Goal: Transaction & Acquisition: Obtain resource

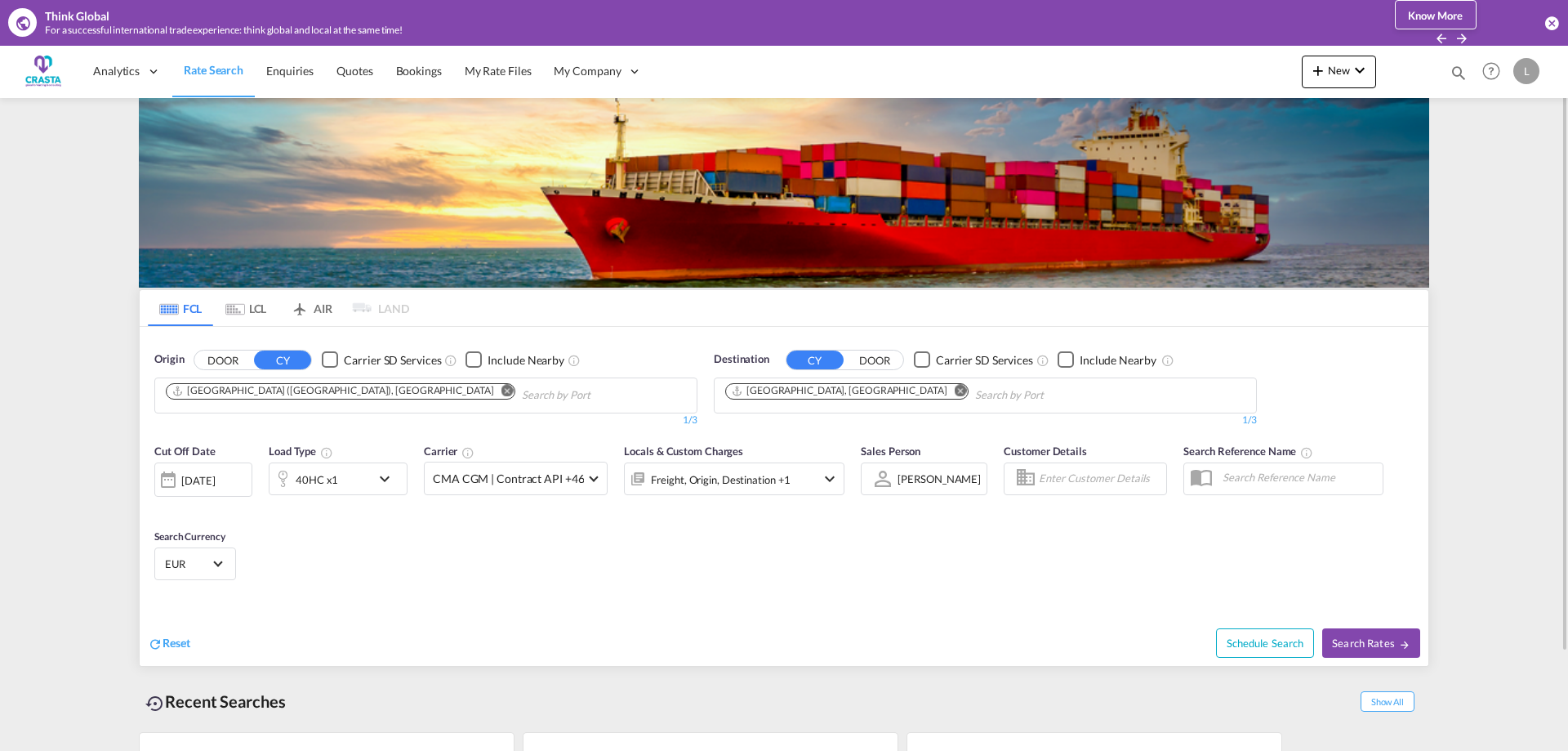
click at [501, 388] on md-icon "Remove" at bounding box center [507, 390] width 13 height 13
drag, startPoint x: 257, startPoint y: 392, endPoint x: 75, endPoint y: 382, distance: 182.3
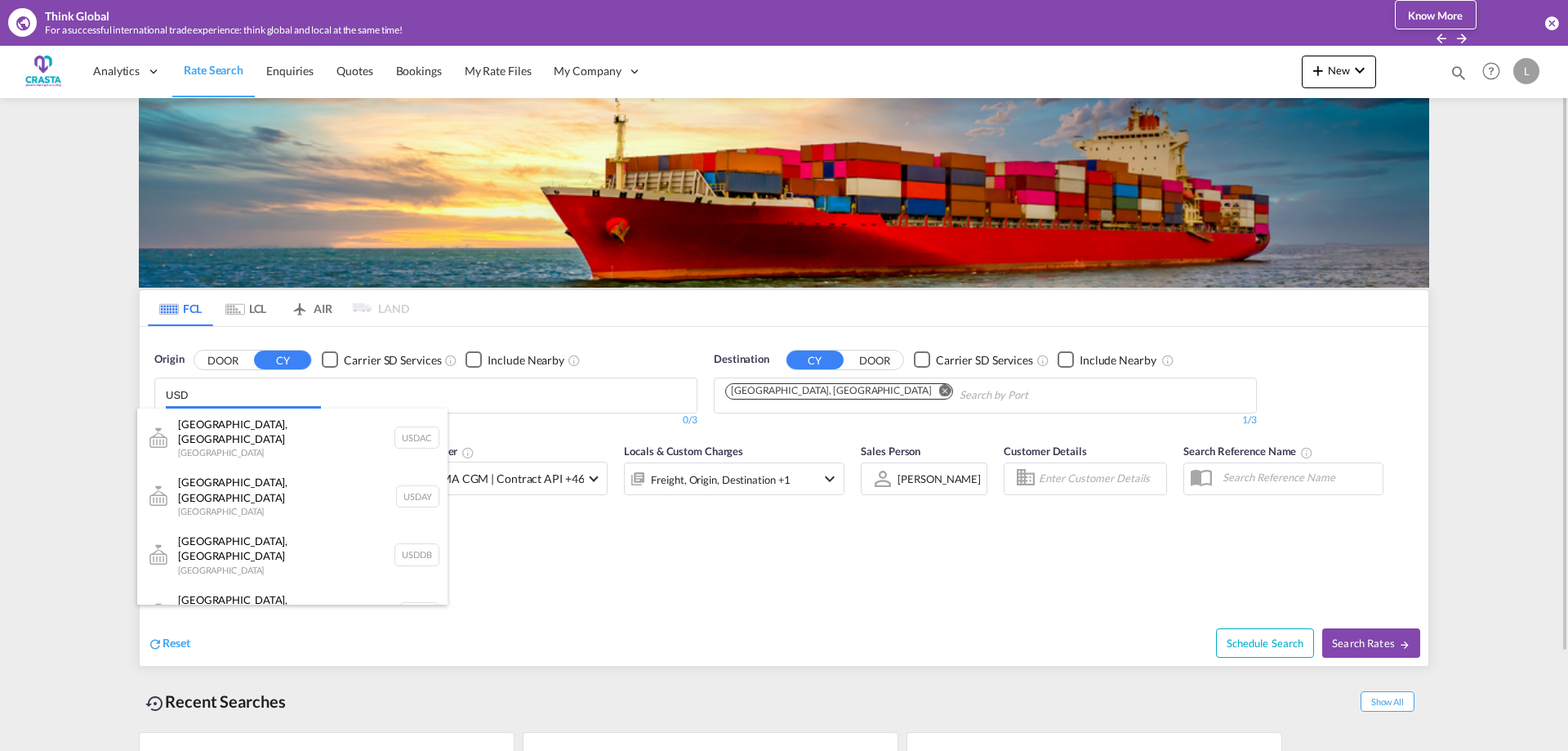
click at [212, 393] on input "USD" at bounding box center [244, 394] width 155 height 26
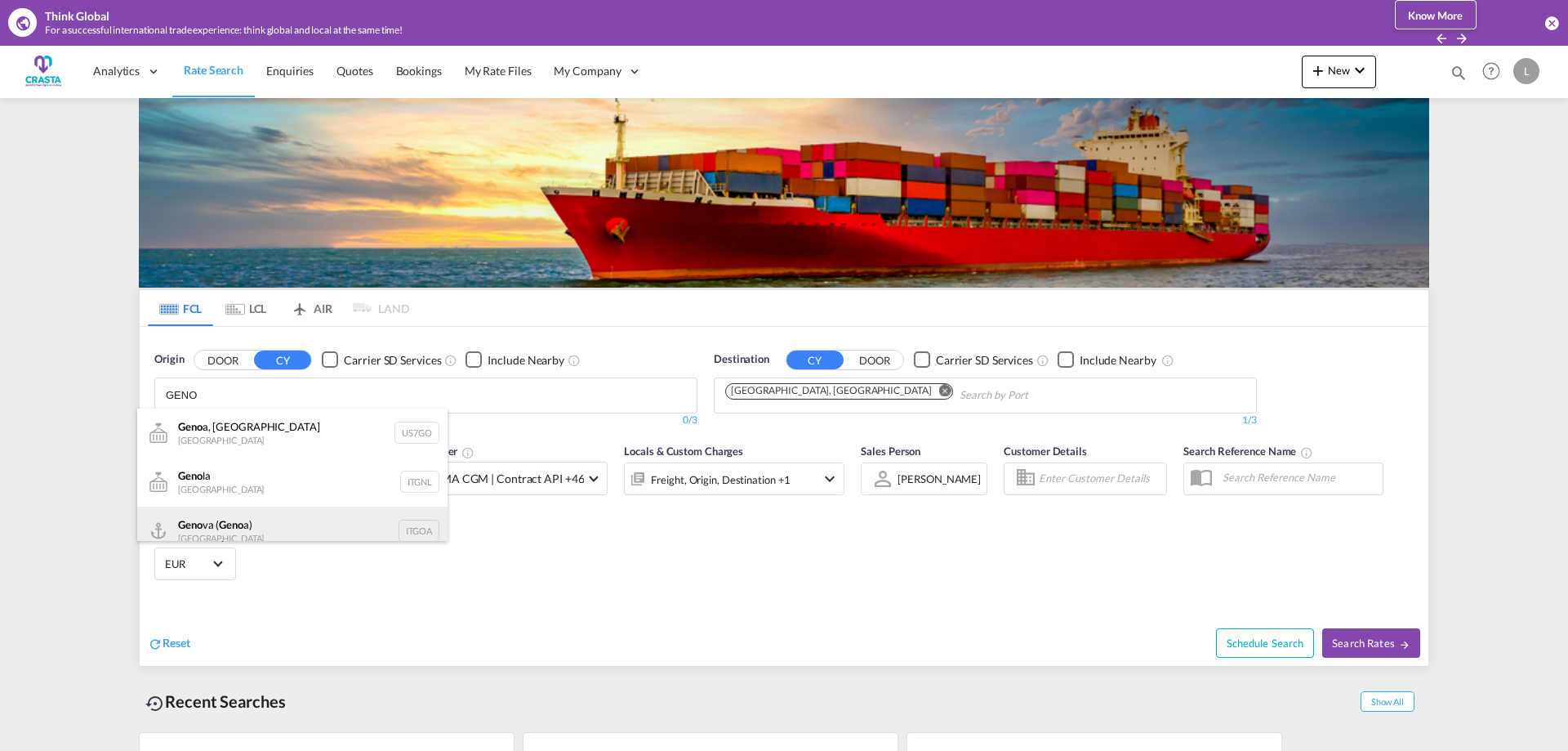
type input "GENO"
click at [220, 528] on div "Geno va ( Geno a) [GEOGRAPHIC_DATA] ITGOA" at bounding box center [291, 530] width 310 height 49
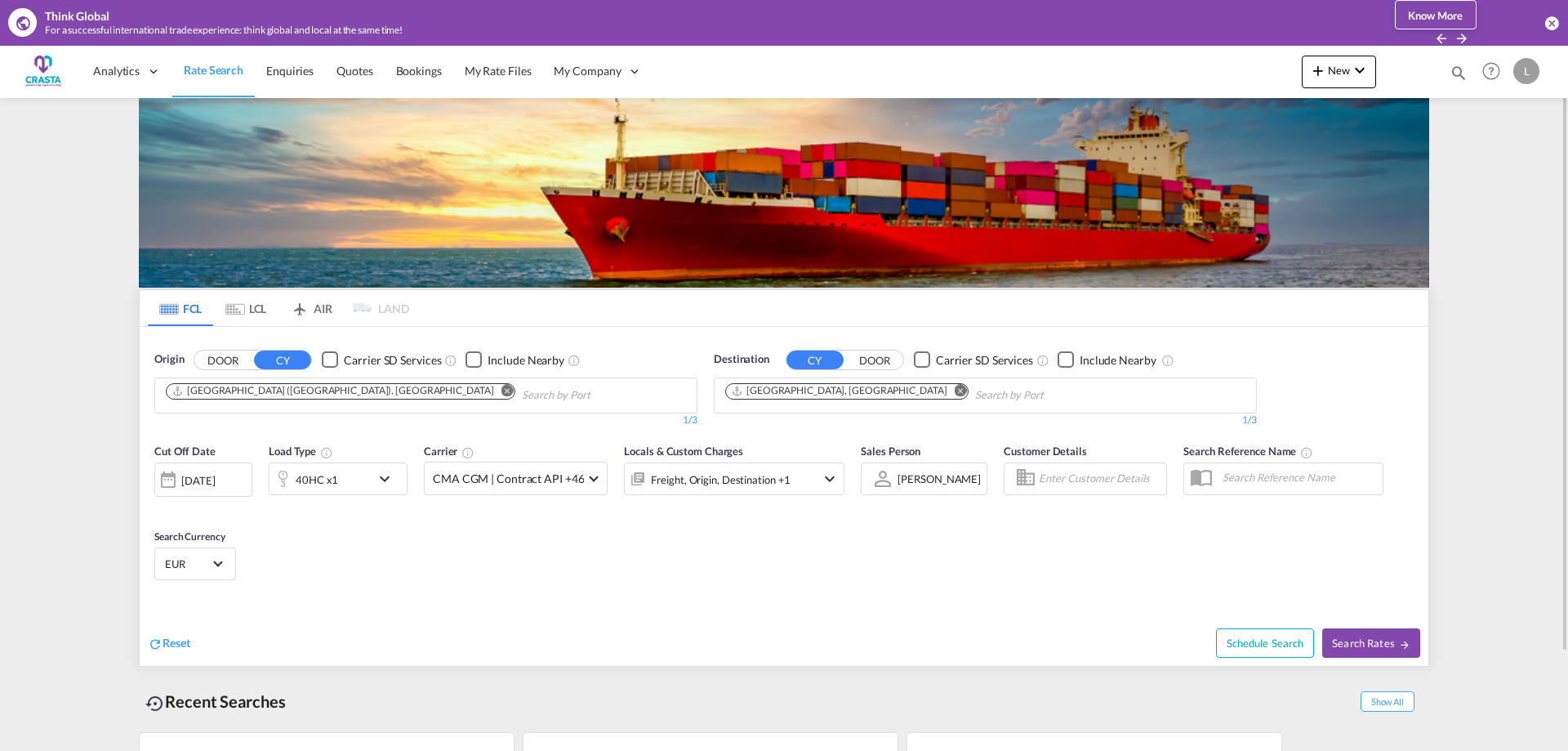
click at [955, 392] on md-icon "Remove" at bounding box center [961, 390] width 13 height 13
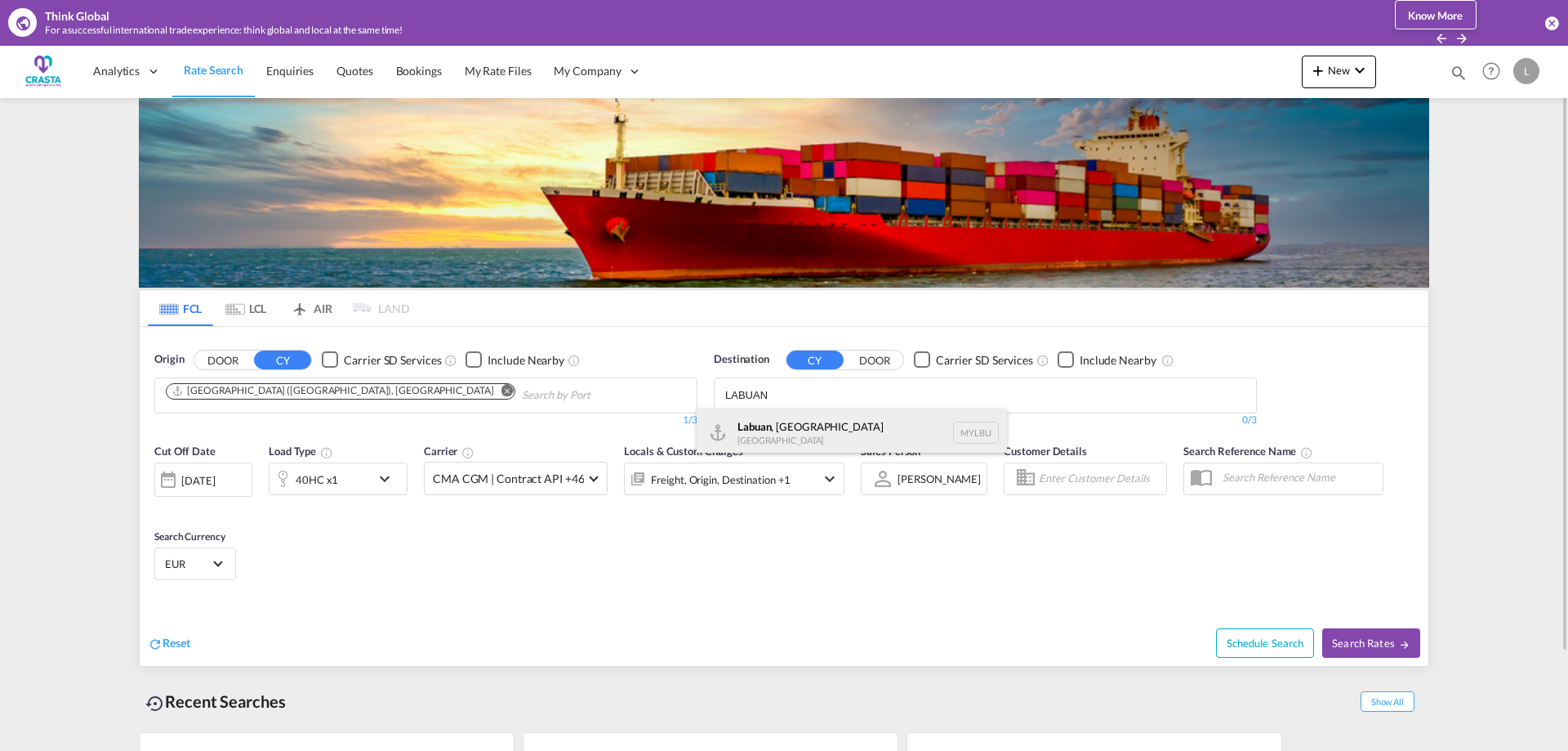
type input "LABUAN"
click at [767, 433] on div "Labuan , [GEOGRAPHIC_DATA] [GEOGRAPHIC_DATA] [GEOGRAPHIC_DATA]" at bounding box center [851, 432] width 310 height 49
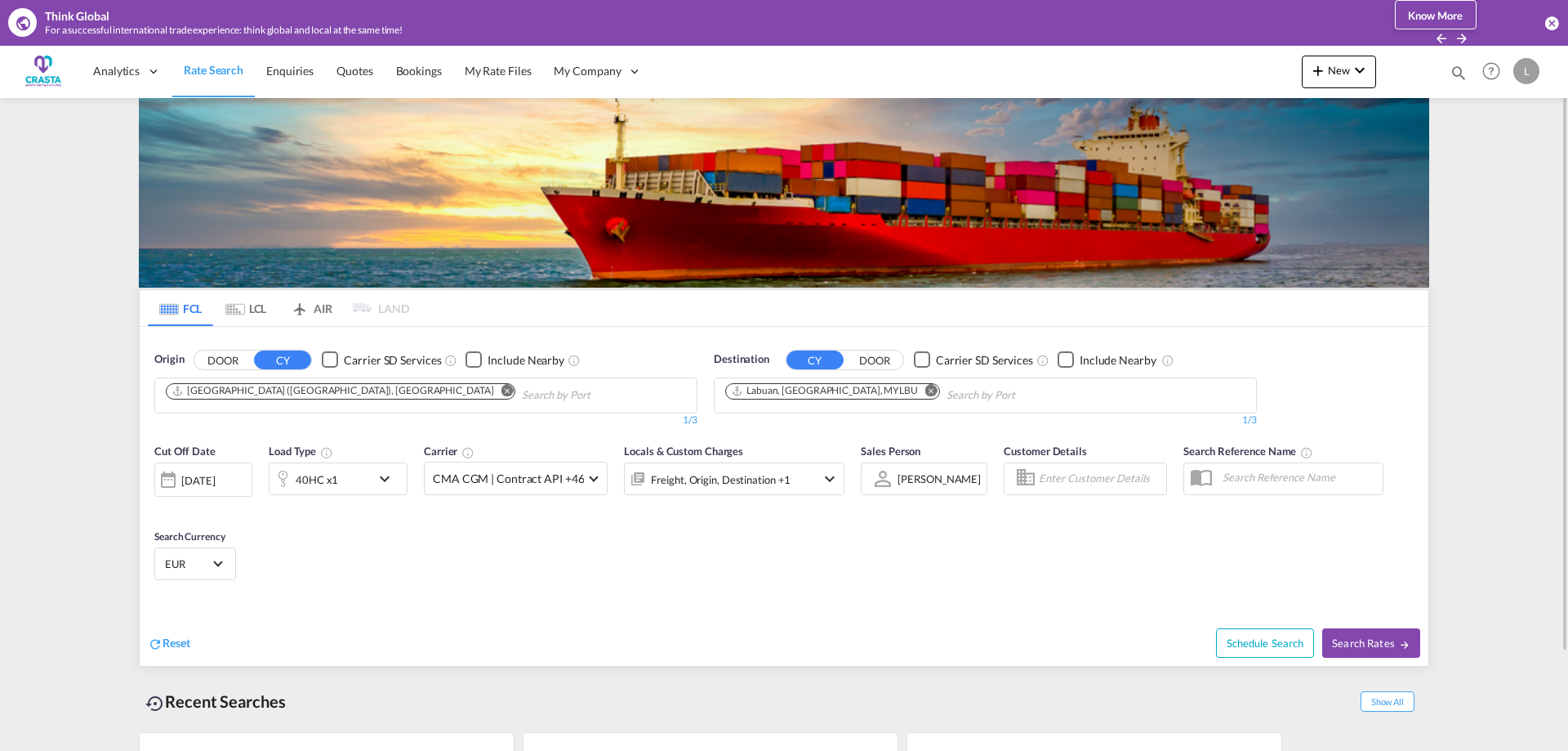
click at [381, 479] on md-icon "icon-chevron-down" at bounding box center [389, 478] width 28 height 19
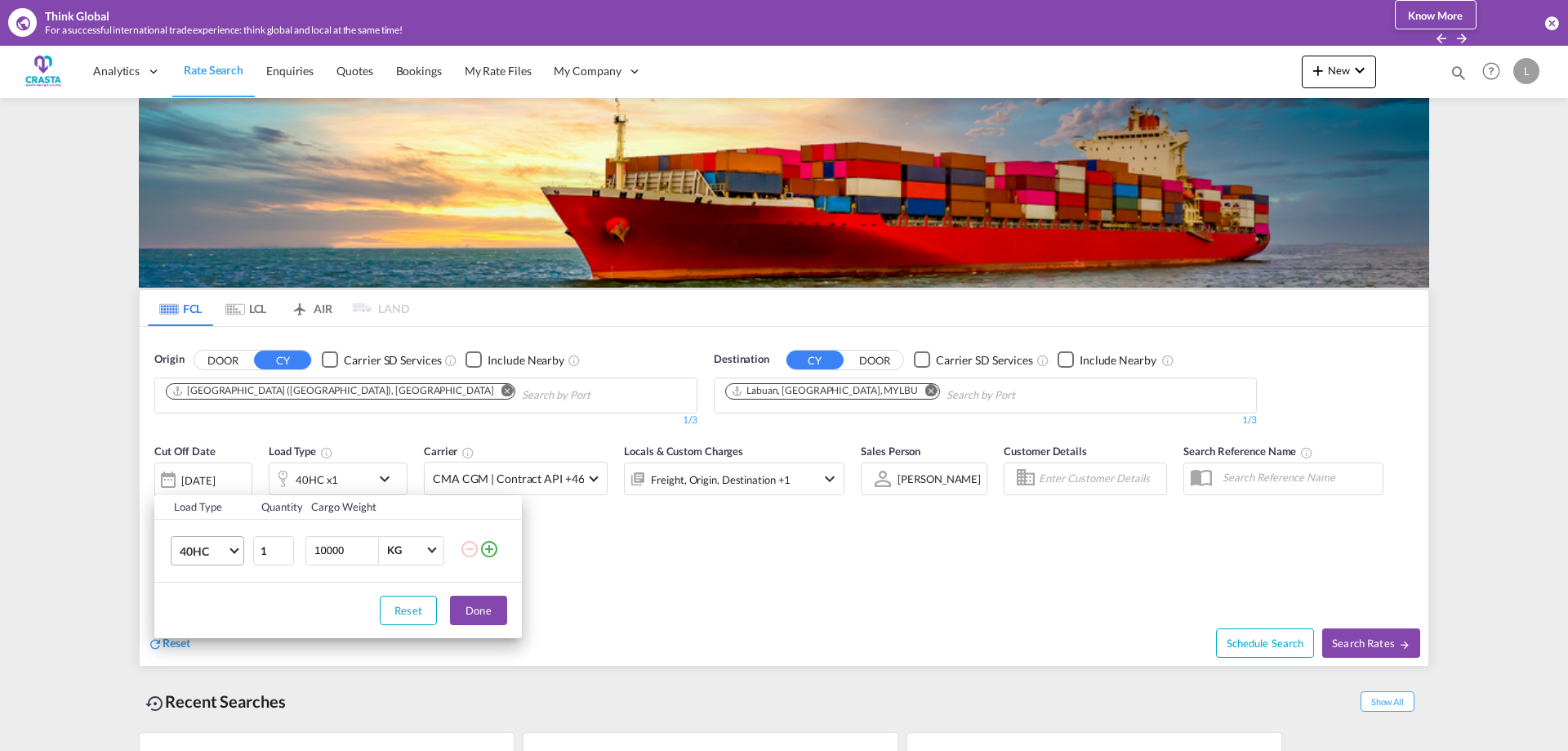
click at [187, 558] on span "40HC" at bounding box center [203, 551] width 48 height 17
click at [193, 471] on div "20GP" at bounding box center [193, 471] width 28 height 17
drag, startPoint x: 351, startPoint y: 550, endPoint x: 239, endPoint y: 548, distance: 112.0
click at [313, 548] on input "10000" at bounding box center [345, 550] width 65 height 28
type input "5000"
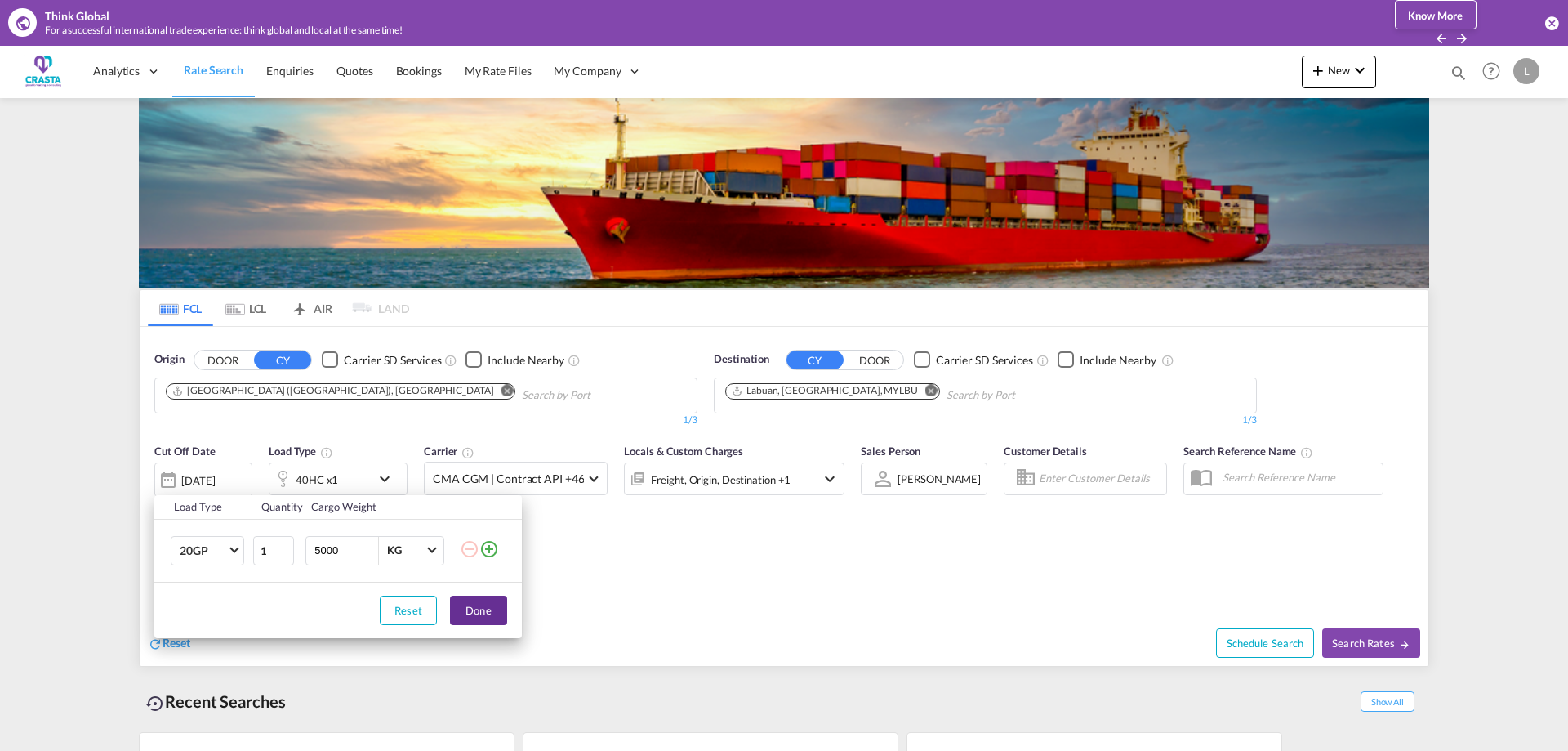
click at [490, 606] on button "Done" at bounding box center [478, 610] width 57 height 29
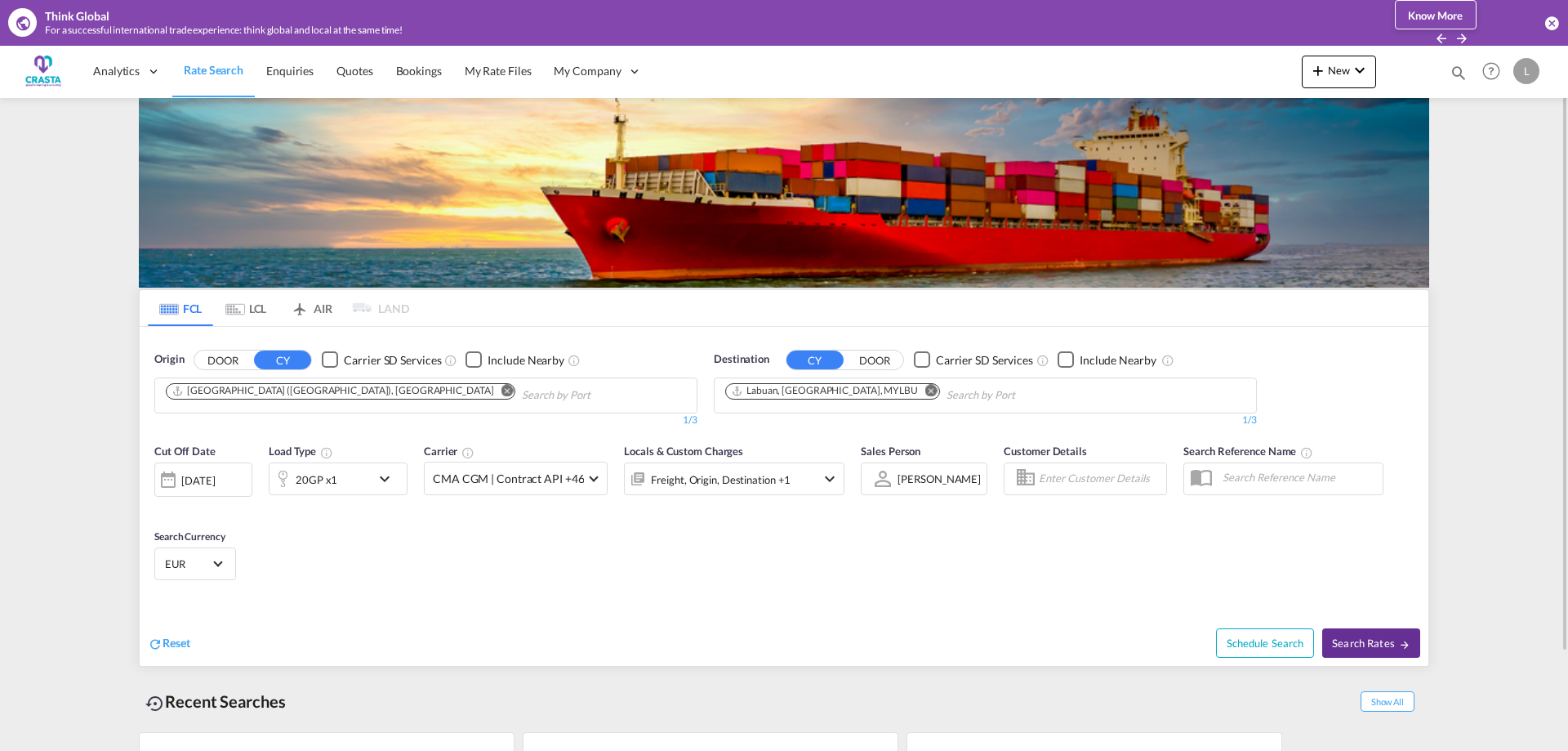
click at [1388, 638] on span "Search Rates" at bounding box center [1371, 642] width 79 height 13
type input "ITGOA to MYLBU / [DATE]"
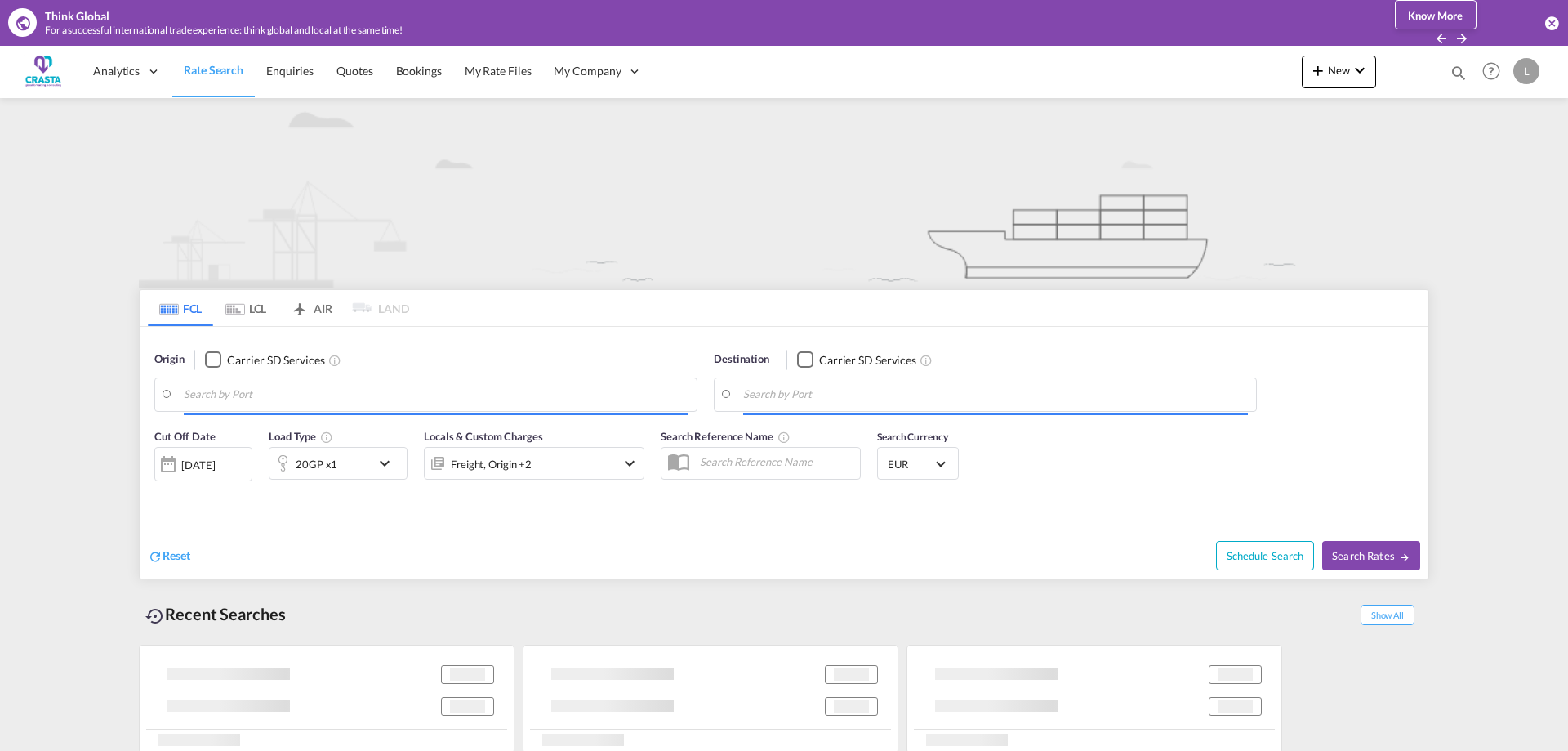
type input "[GEOGRAPHIC_DATA] ([GEOGRAPHIC_DATA]), ITNAP"
type input "[GEOGRAPHIC_DATA], MXVER"
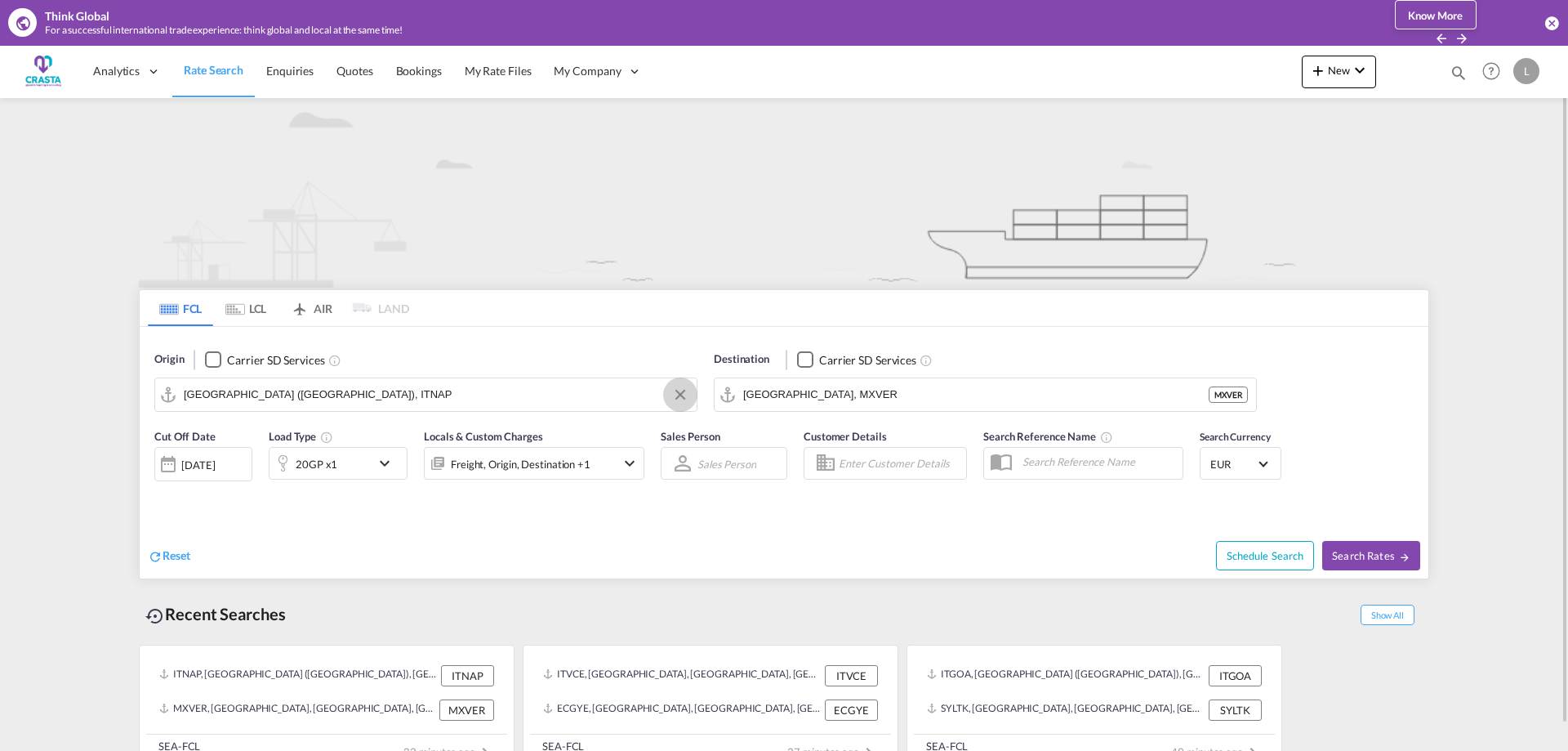
drag, startPoint x: 679, startPoint y: 396, endPoint x: 632, endPoint y: 394, distance: 47.0
click at [678, 396] on button "Clear Input" at bounding box center [680, 393] width 24 height 24
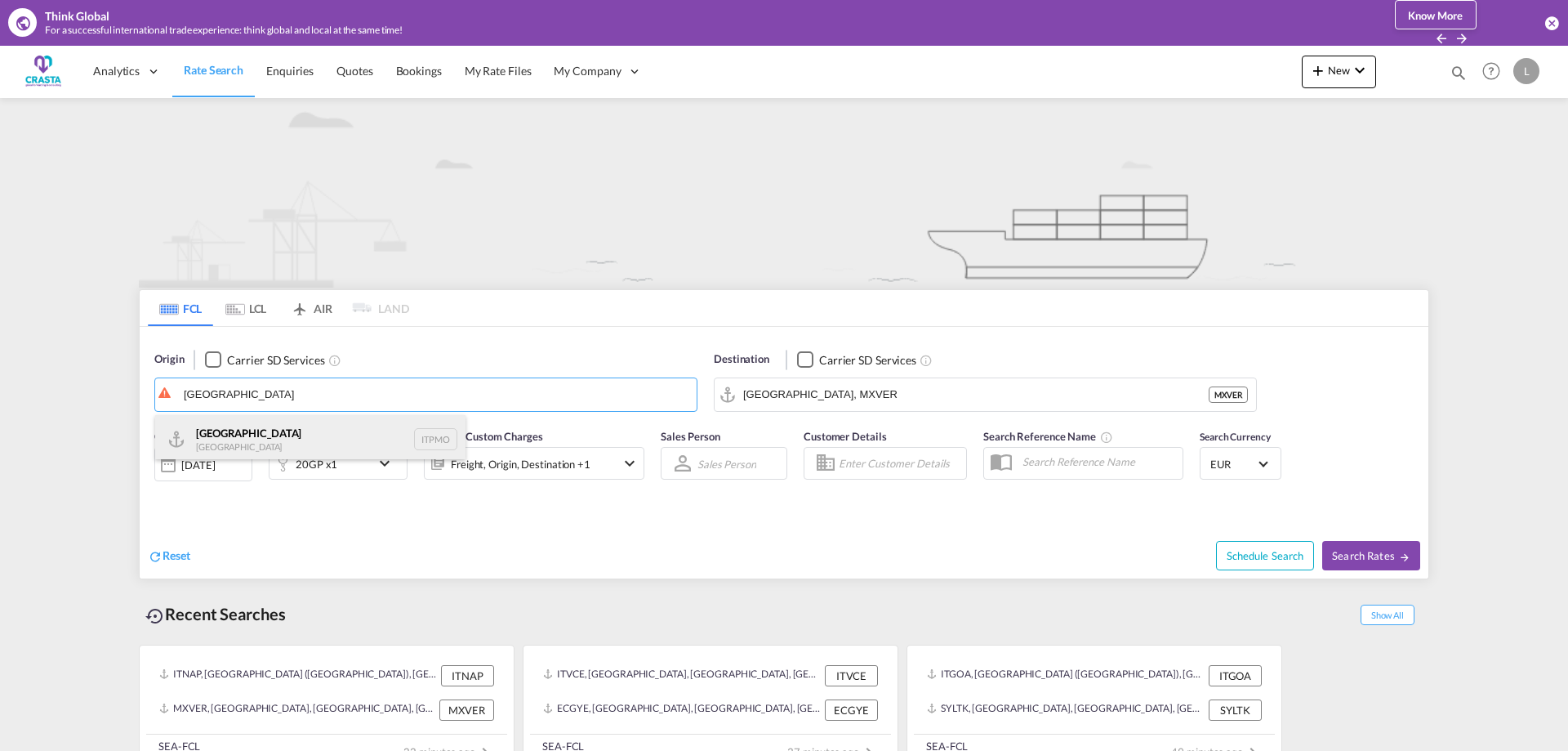
click at [205, 437] on div "Palermo Italy ITPMO" at bounding box center [310, 439] width 310 height 49
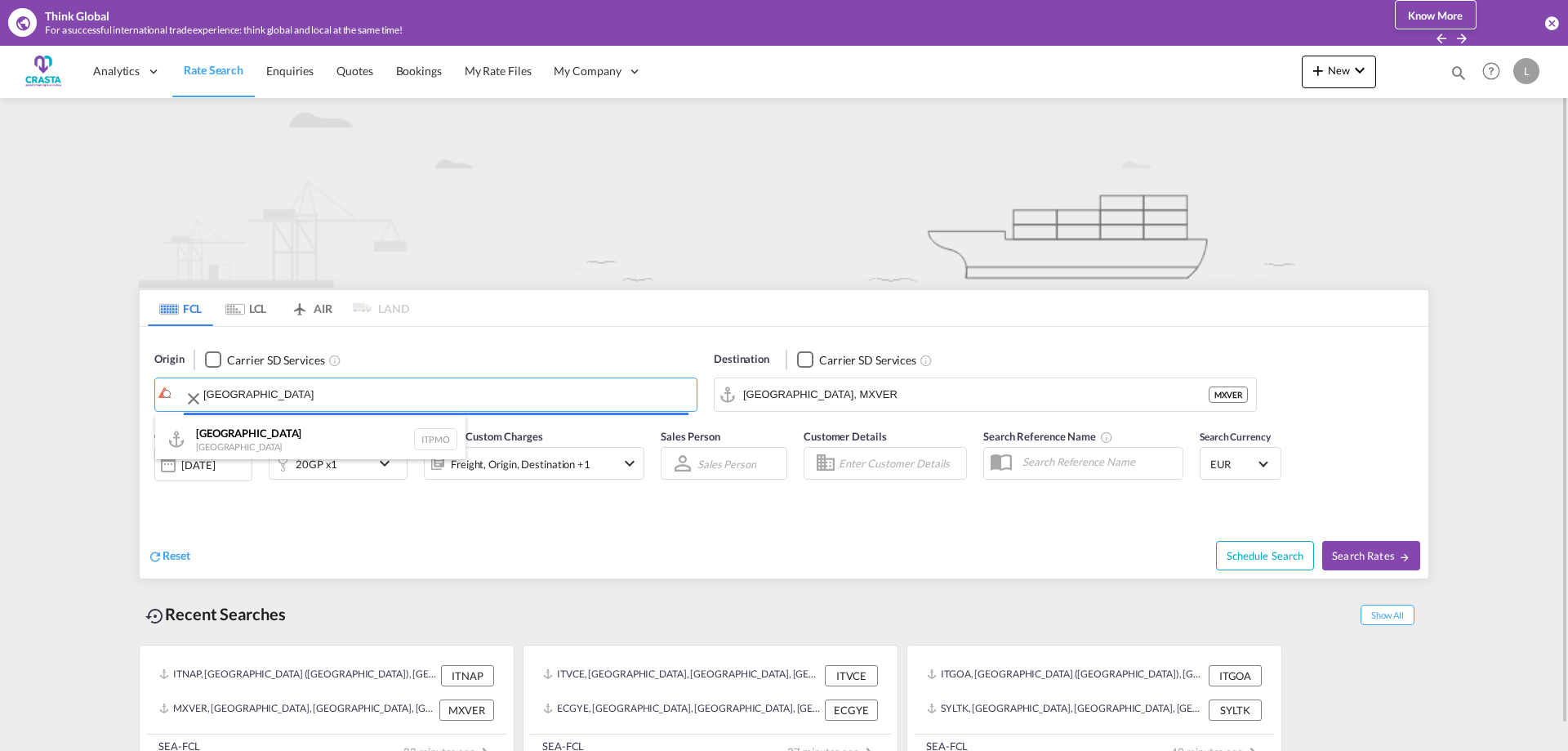
type input "Palermo, ITPMO"
click at [850, 394] on input "Veracruz, MXVER" at bounding box center [975, 393] width 465 height 24
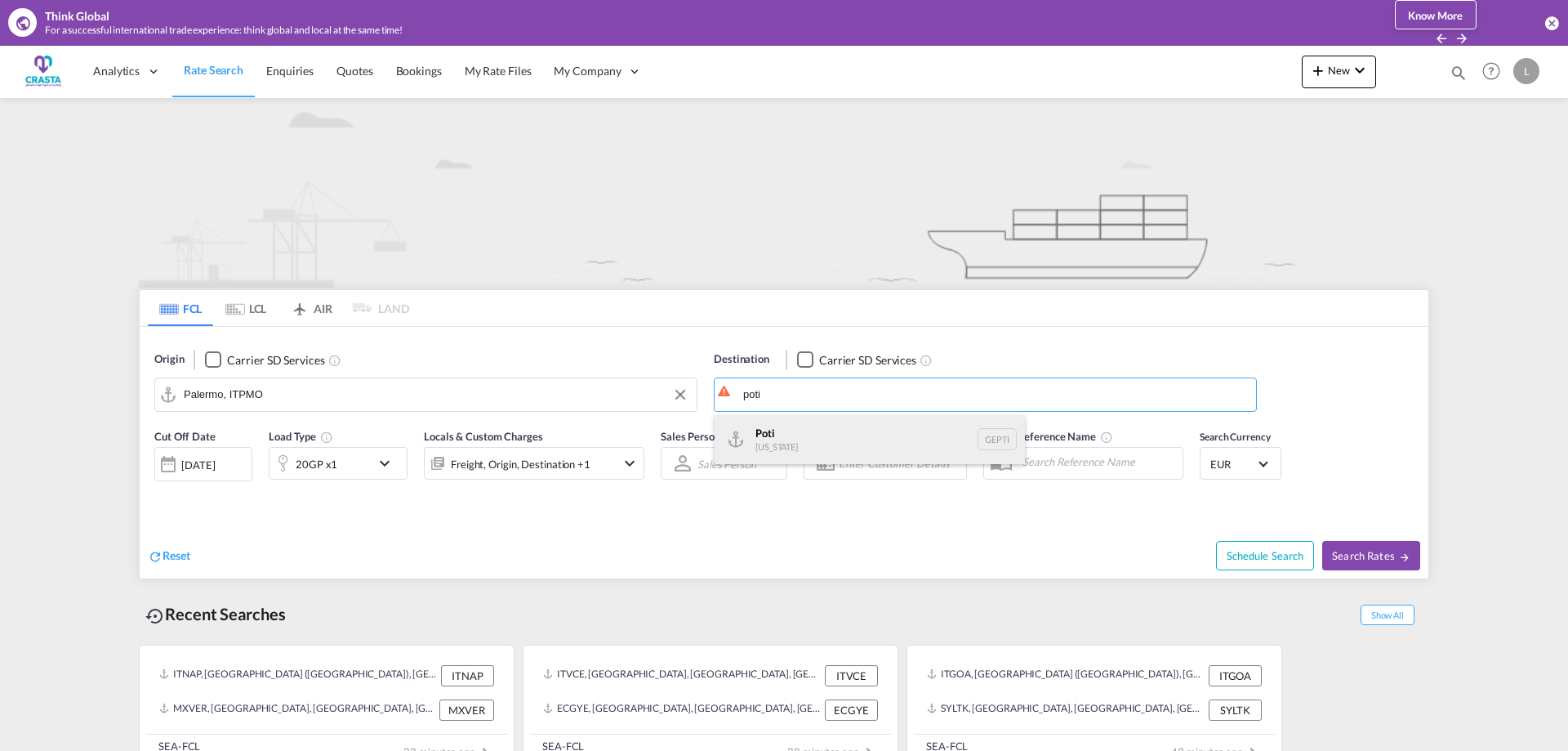
click at [782, 435] on div "Poti Georgia GEPTI" at bounding box center [869, 439] width 310 height 49
type input "Poti, GEPTI"
click at [344, 465] on div "20GP x1" at bounding box center [320, 463] width 101 height 33
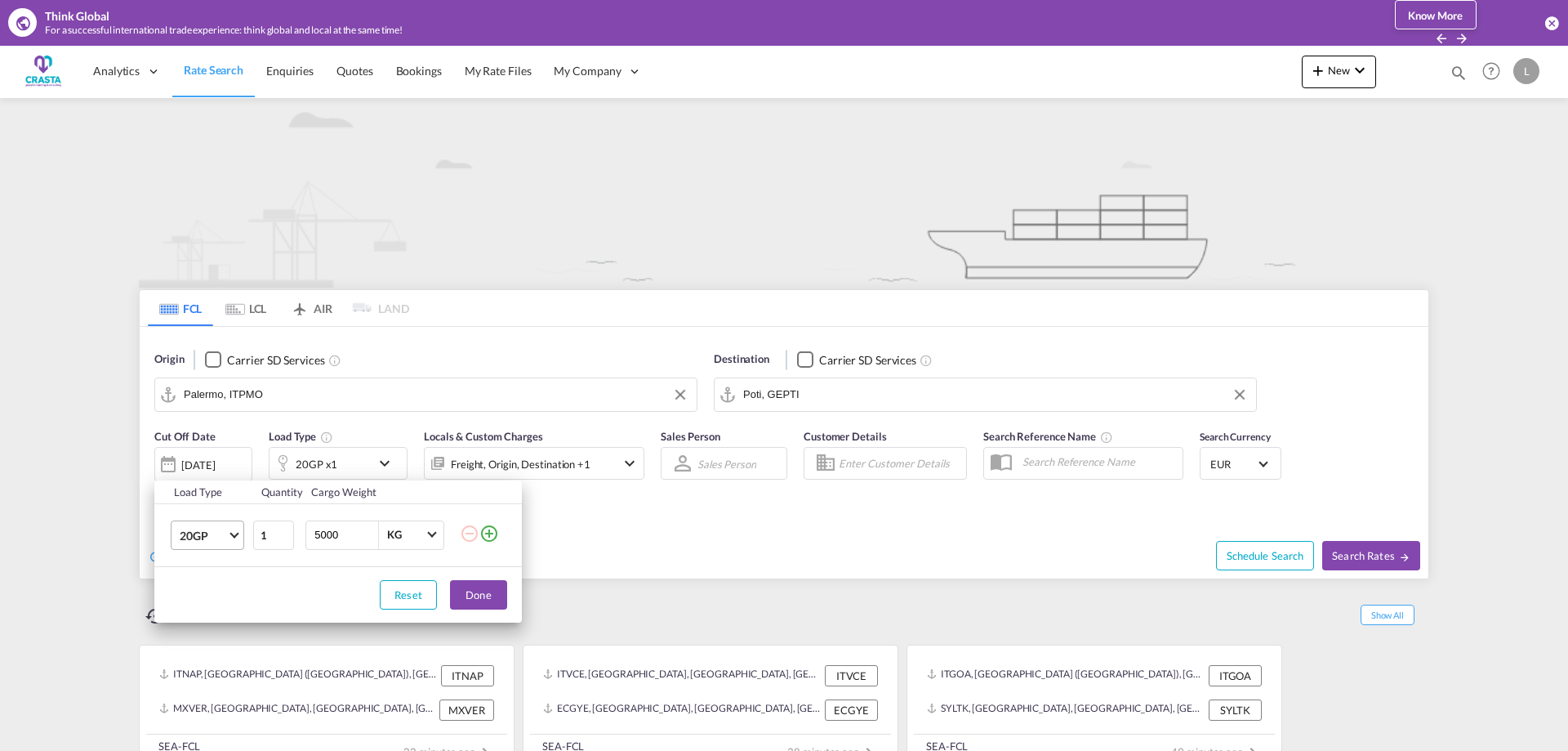
click at [225, 541] on span "20GP" at bounding box center [203, 535] width 48 height 17
click at [208, 616] on div "40HC" at bounding box center [194, 613] width 30 height 17
click at [494, 591] on button "Done" at bounding box center [478, 595] width 57 height 29
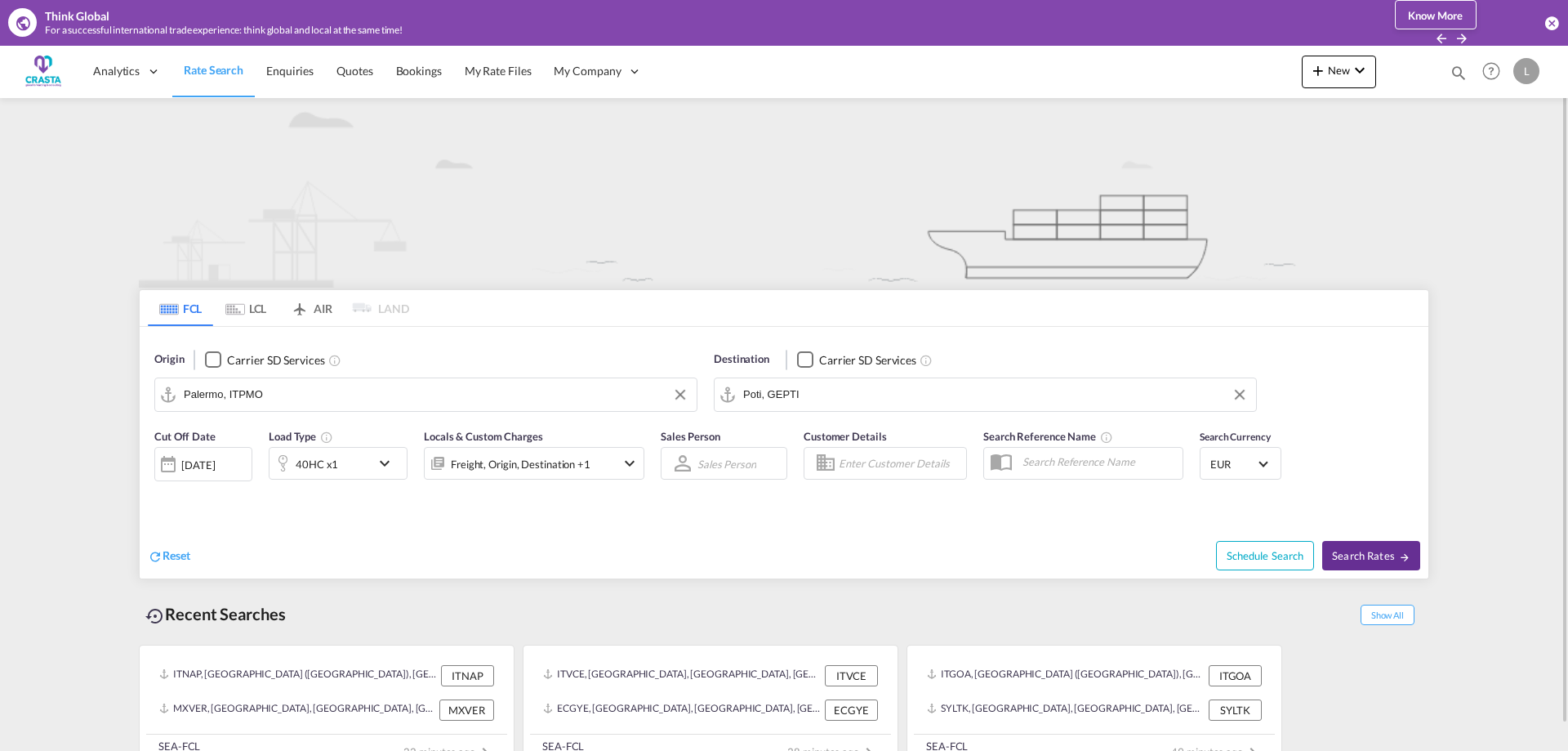
click at [1361, 561] on span "Search Rates" at bounding box center [1371, 555] width 79 height 13
type input "ITPMO to GEPTI / 15 Oct 2025"
